Goal: Use online tool/utility: Utilize a website feature to perform a specific function

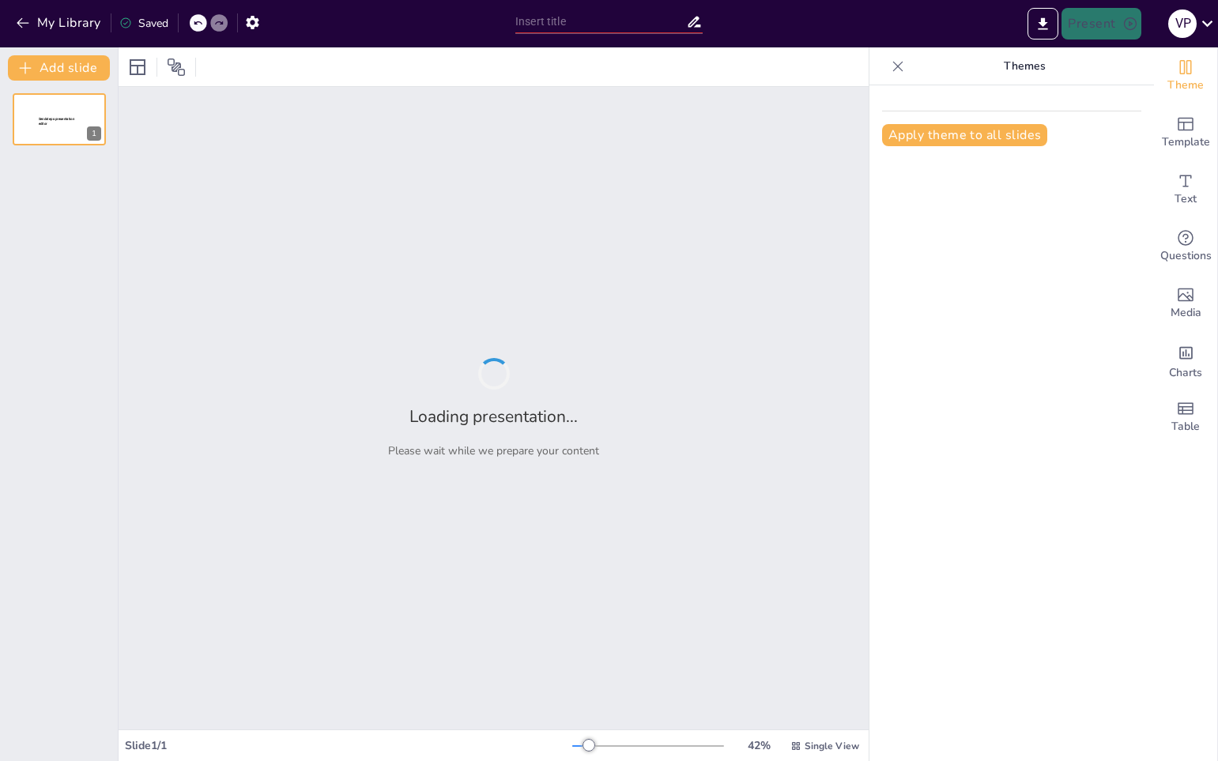
type input "Impacto Social y Cultural del Fútbol en el Mundo"
type input "Técnicas Narrativas en la Creación de Cuentos"
type input "Tácticas y Estrategias en el Fútbol Moderno"
